Goal: Information Seeking & Learning: Learn about a topic

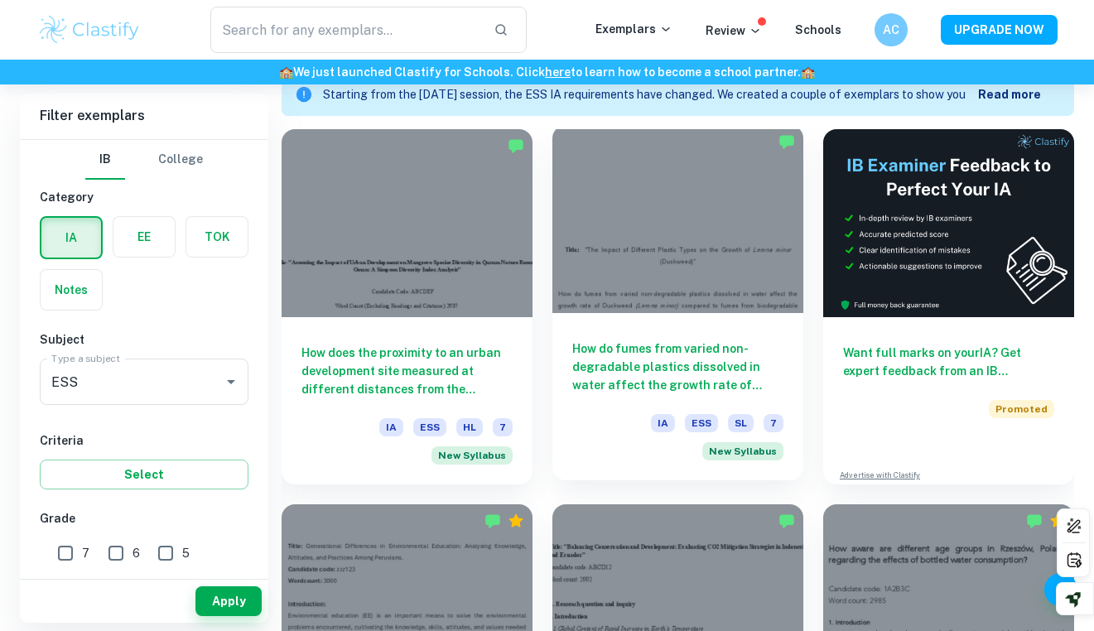
scroll to position [780, 0]
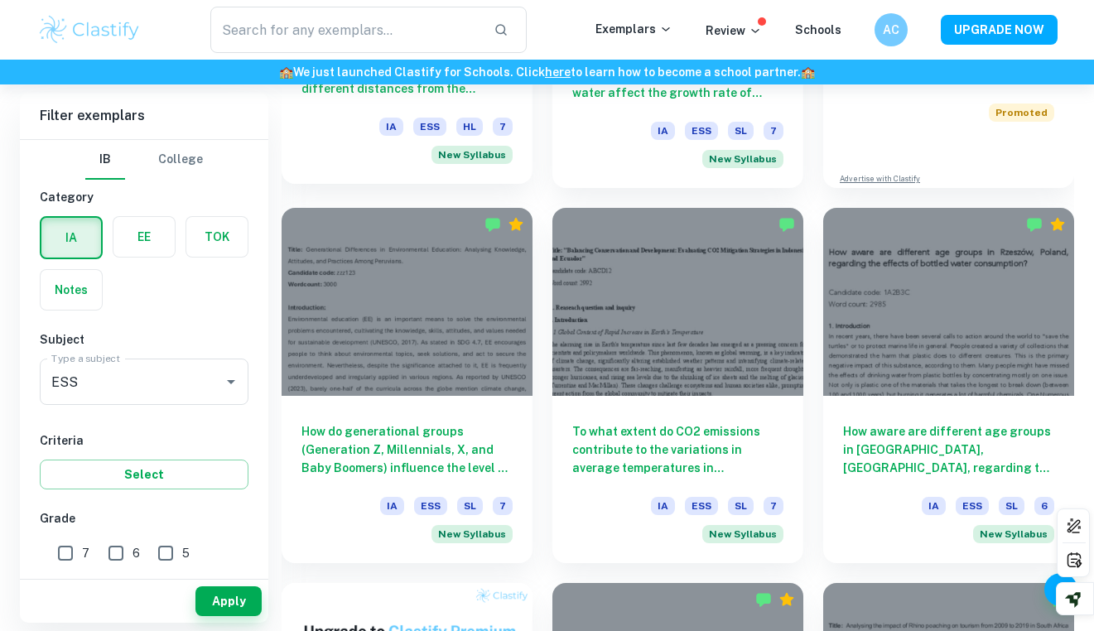
click at [501, 103] on div "How does the proximity to an urban development site measured at different dista…" at bounding box center [407, 100] width 251 height 167
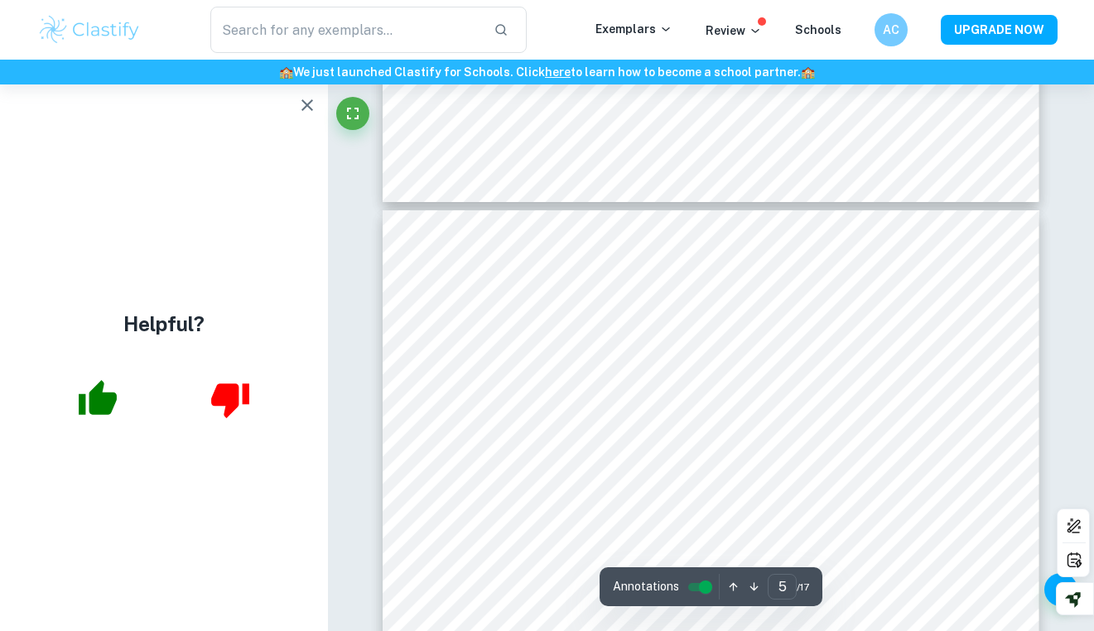
scroll to position [3559, 0]
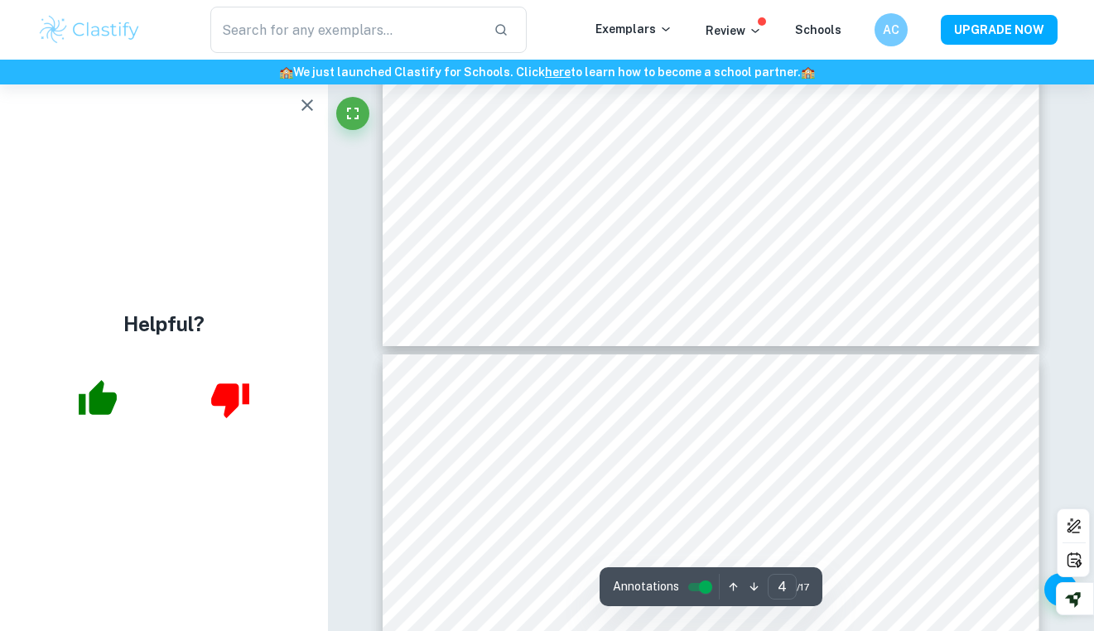
type input "3"
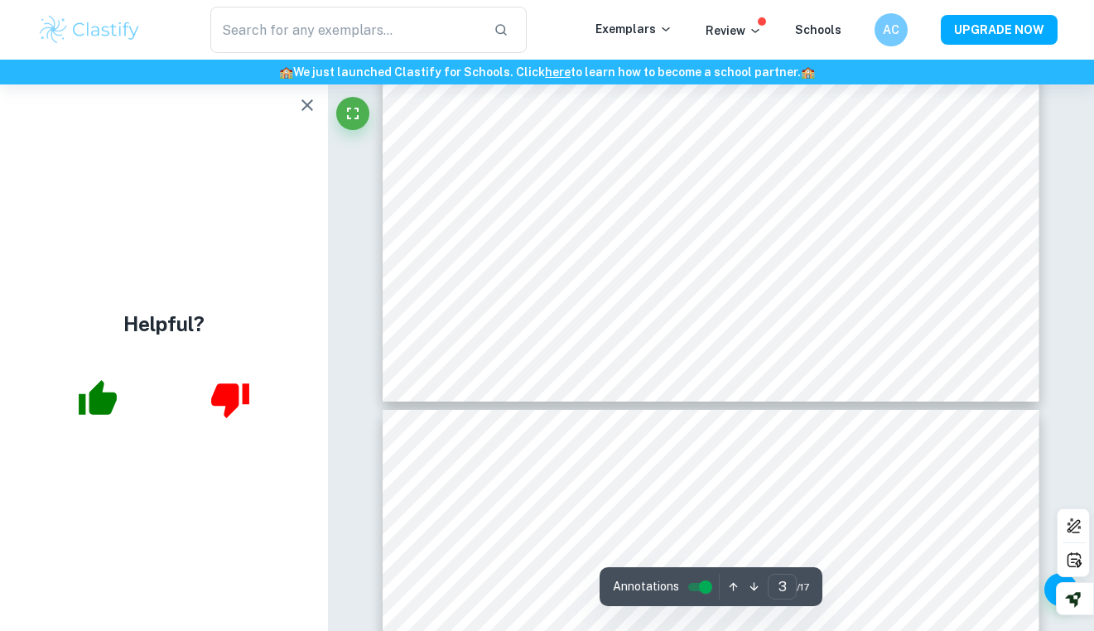
scroll to position [2196, 0]
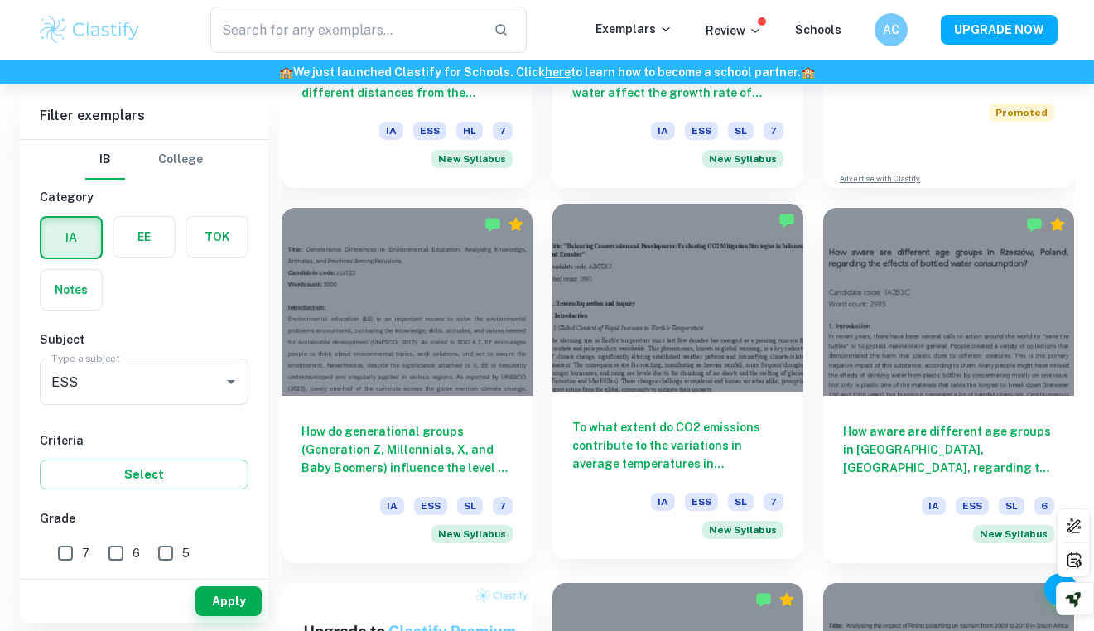
scroll to position [238, 0]
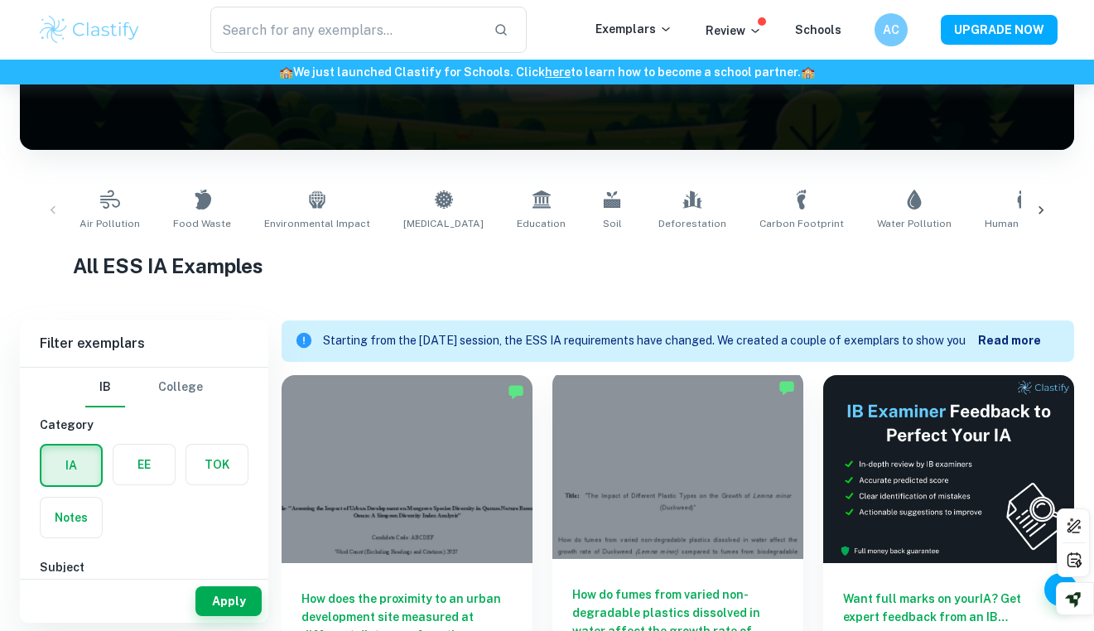
click at [655, 432] on div at bounding box center [678, 465] width 251 height 188
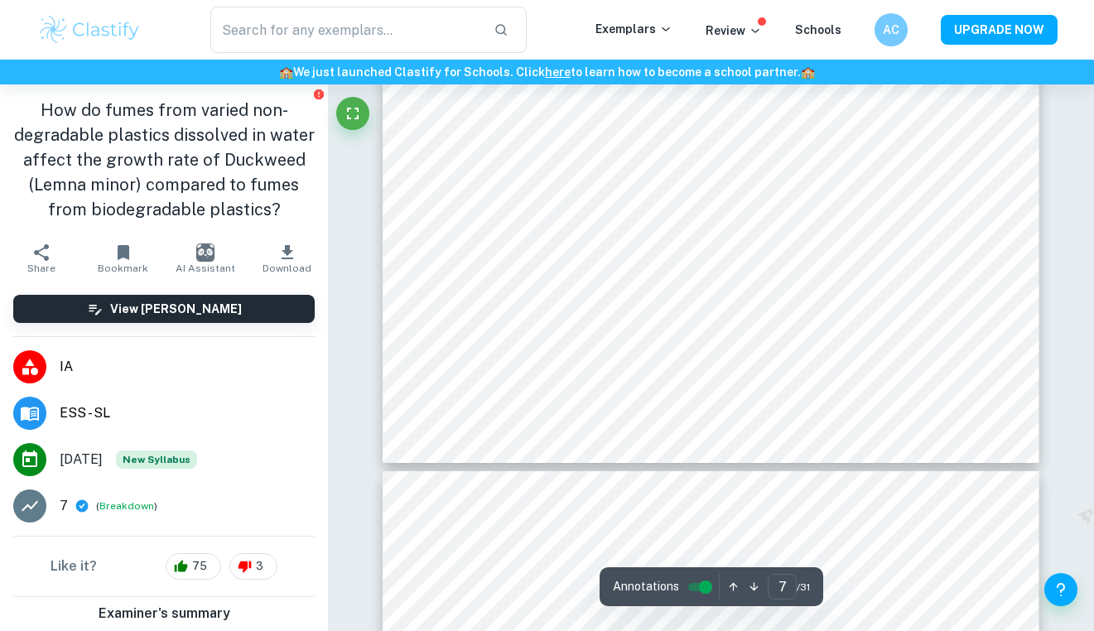
scroll to position [5149, 0]
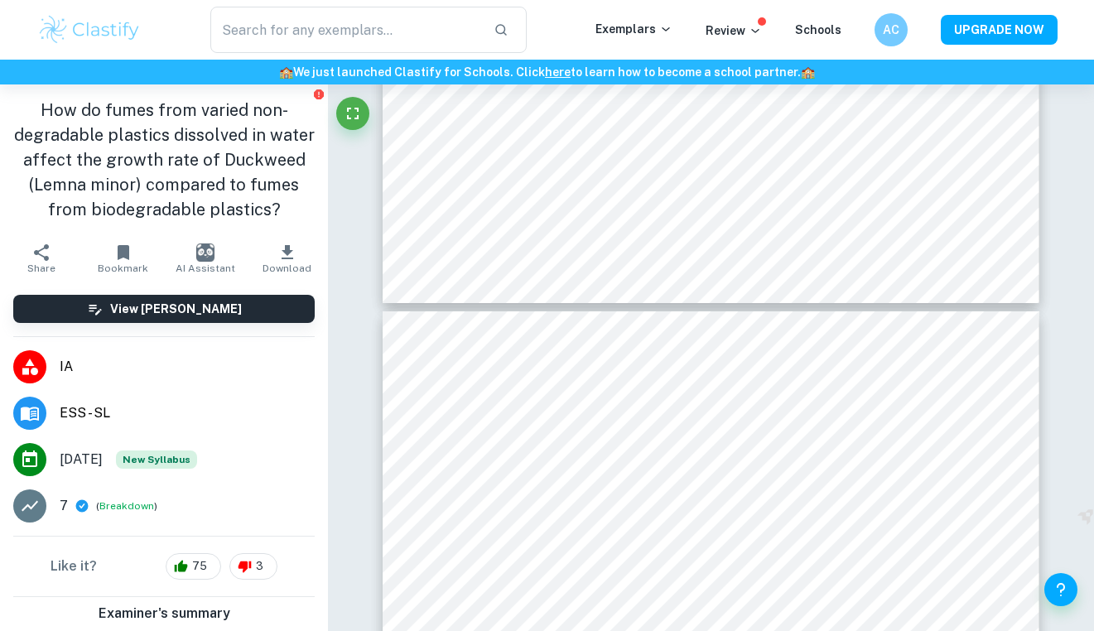
type input "6"
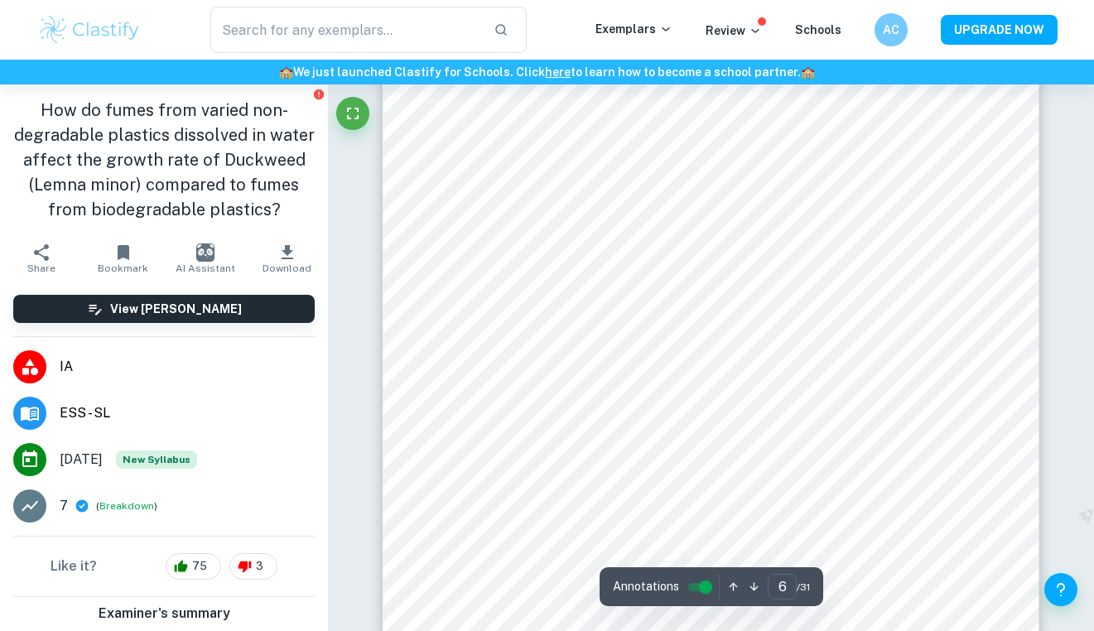
scroll to position [4490, 0]
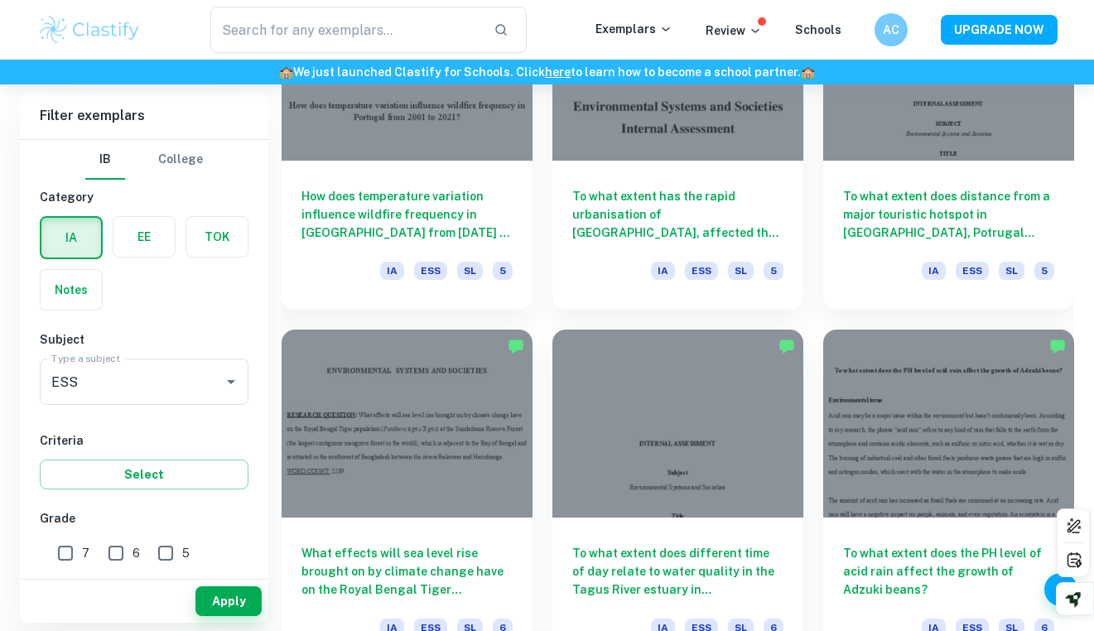
scroll to position [3728, 0]
